Goal: Navigation & Orientation: Understand site structure

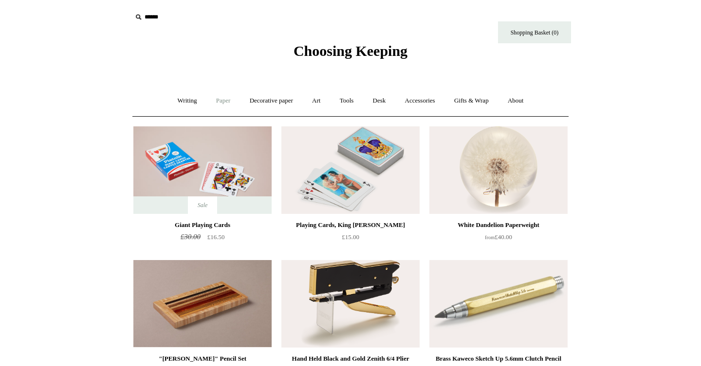
click at [213, 104] on link "Paper +" at bounding box center [223, 101] width 32 height 26
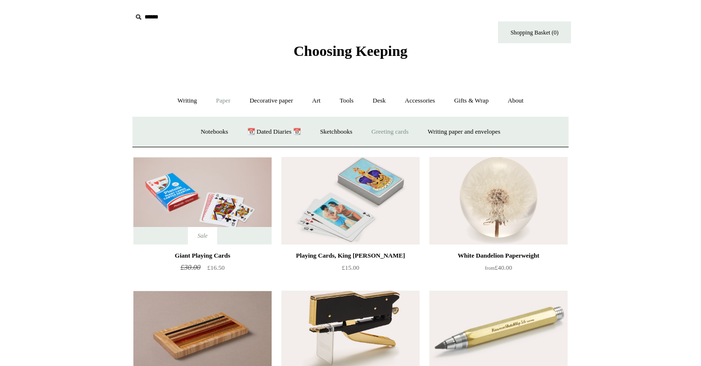
click at [386, 135] on link "Greeting cards +" at bounding box center [389, 132] width 54 height 26
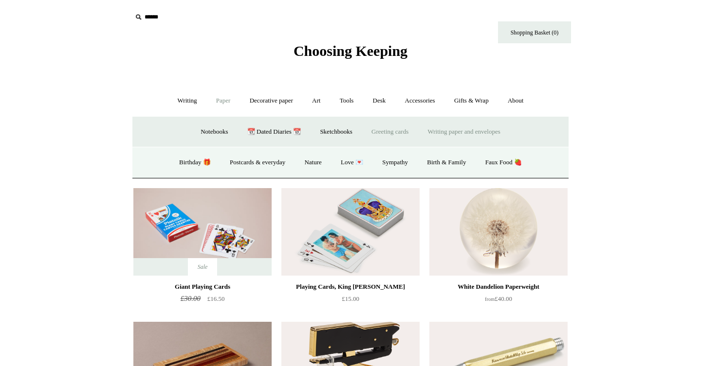
click at [463, 134] on link "Writing paper and envelopes +" at bounding box center [464, 132] width 90 height 26
click at [242, 162] on link "All" at bounding box center [248, 163] width 26 height 26
click at [389, 131] on link "Greeting cards +" at bounding box center [389, 132] width 54 height 26
click at [315, 102] on link "Art +" at bounding box center [316, 101] width 26 height 26
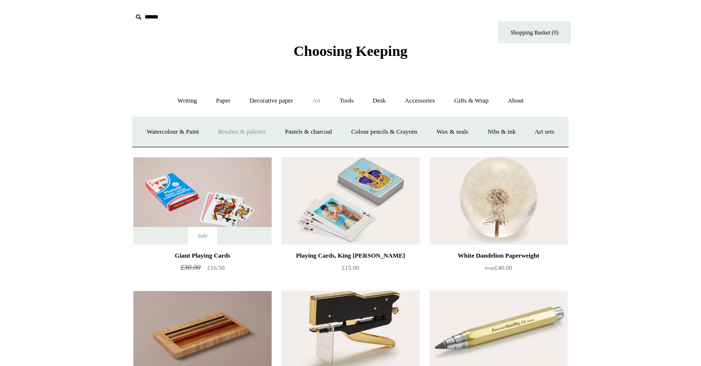
click at [240, 134] on link "Brushes & palettes" at bounding box center [241, 132] width 65 height 26
click at [341, 99] on link "Tools +" at bounding box center [347, 101] width 32 height 26
click at [169, 133] on link "Sharpeners" at bounding box center [181, 132] width 46 height 26
click at [232, 135] on link "Erasers" at bounding box center [223, 132] width 36 height 26
click at [255, 134] on link "Clips +" at bounding box center [258, 132] width 31 height 26
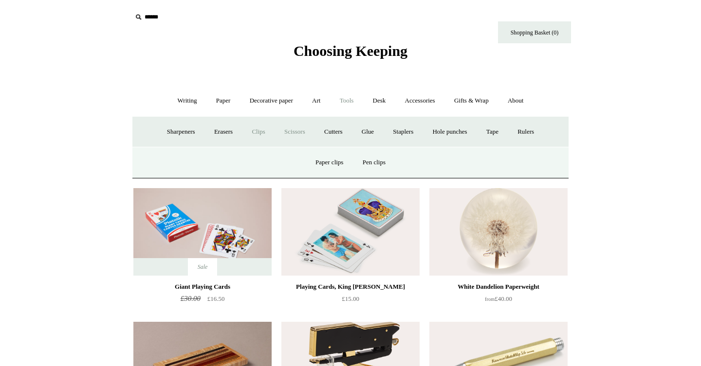
click at [294, 132] on link "Scissors" at bounding box center [294, 132] width 38 height 26
click at [337, 133] on link "Cutters" at bounding box center [333, 132] width 36 height 26
click at [360, 133] on link "Glue" at bounding box center [368, 132] width 30 height 26
click at [408, 131] on link "Staplers +" at bounding box center [403, 132] width 38 height 26
click at [447, 132] on link "Hole punches" at bounding box center [449, 132] width 52 height 26
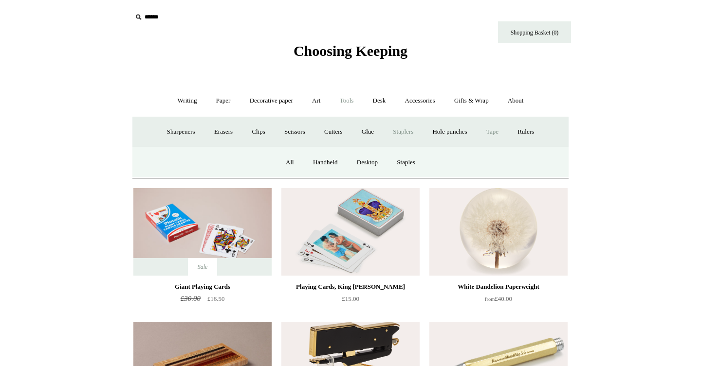
click at [497, 133] on link "Tape +" at bounding box center [492, 132] width 30 height 26
click at [422, 99] on link "Accessories +" at bounding box center [420, 101] width 48 height 26
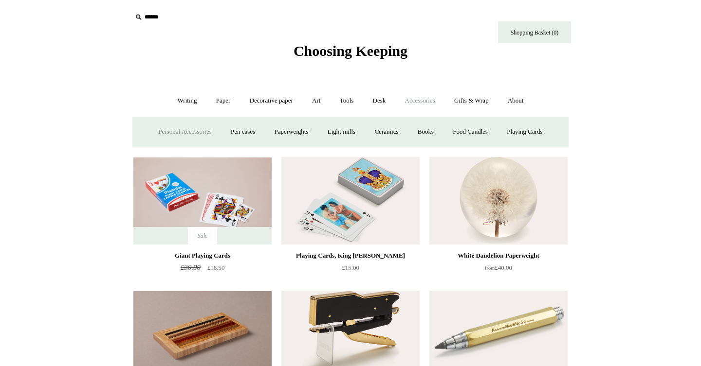
click at [188, 130] on link "Personal Accessories +" at bounding box center [184, 132] width 71 height 26
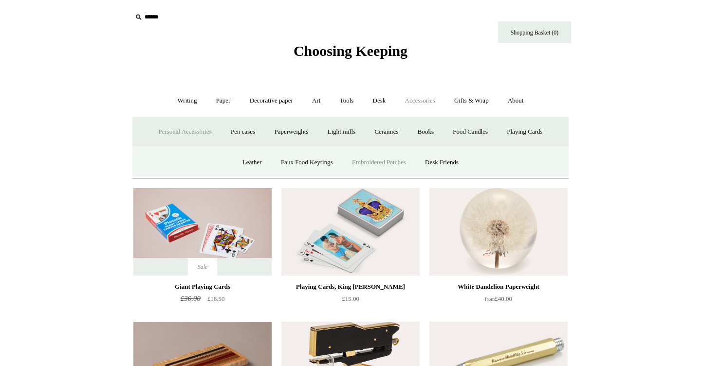
click at [364, 166] on link "Embroidered Patches" at bounding box center [379, 163] width 72 height 26
click at [438, 164] on link "Desk Friends" at bounding box center [441, 163] width 51 height 26
click at [235, 128] on link "Pen cases" at bounding box center [243, 132] width 42 height 26
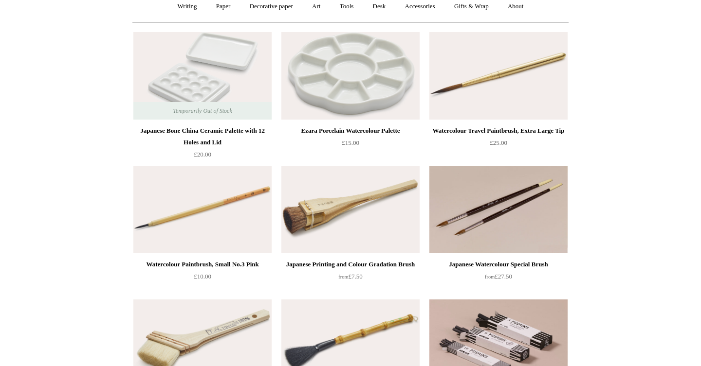
scroll to position [317, 0]
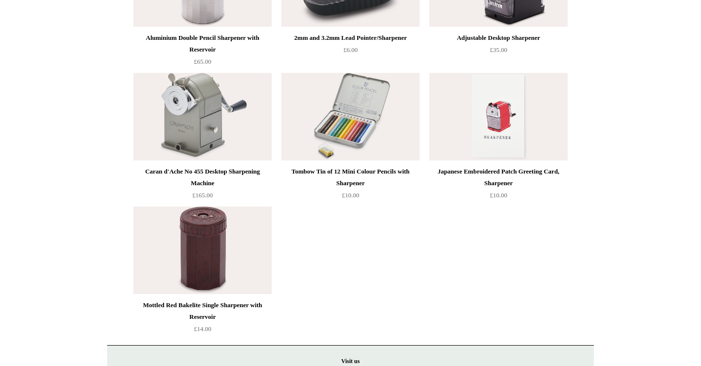
scroll to position [597, 0]
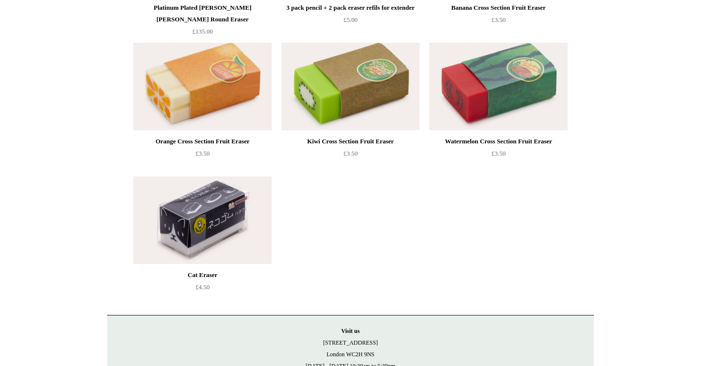
scroll to position [485, 0]
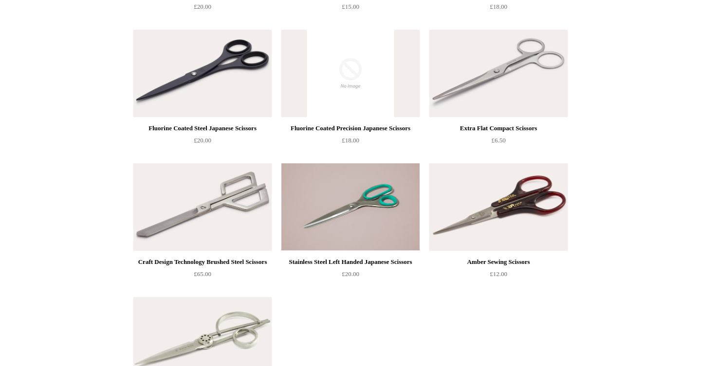
scroll to position [522, 0]
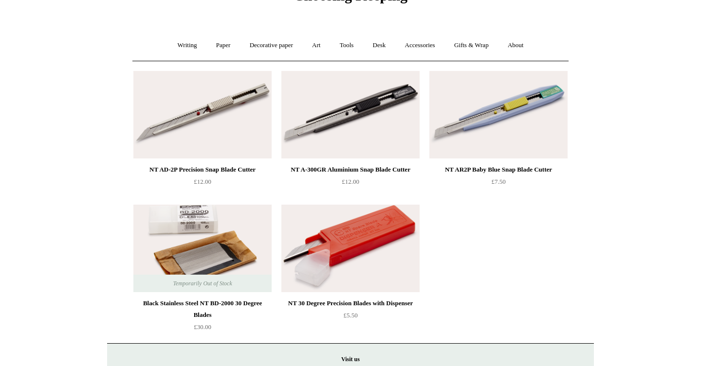
scroll to position [64, 0]
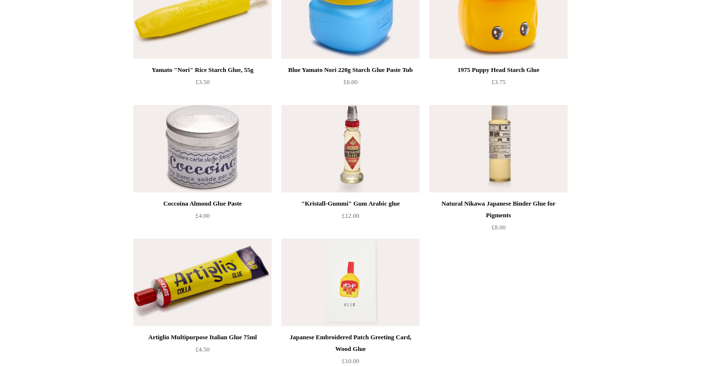
scroll to position [150, 0]
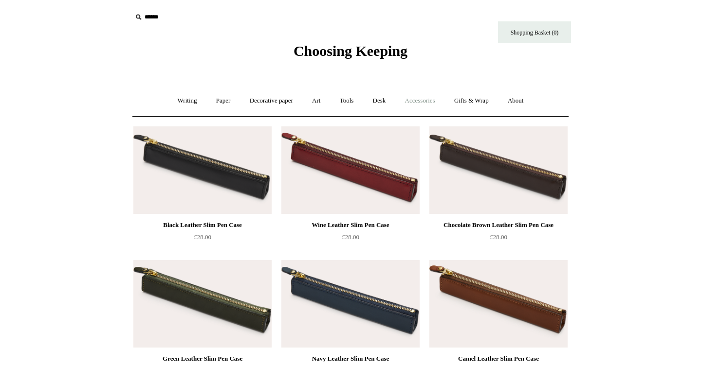
click at [426, 101] on link "Accessories +" at bounding box center [420, 101] width 48 height 26
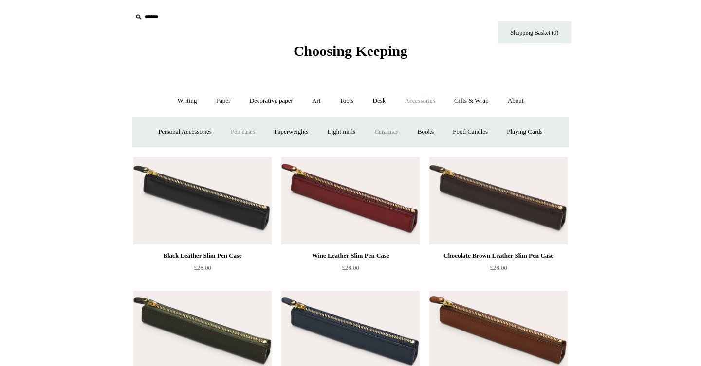
click at [386, 130] on link "Ceramics +" at bounding box center [385, 132] width 41 height 26
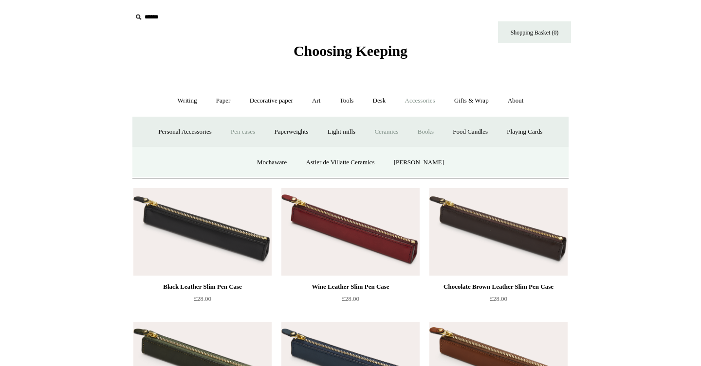
click at [427, 130] on link "Books" at bounding box center [426, 132] width 34 height 26
